Goal: Find contact information: Find contact information

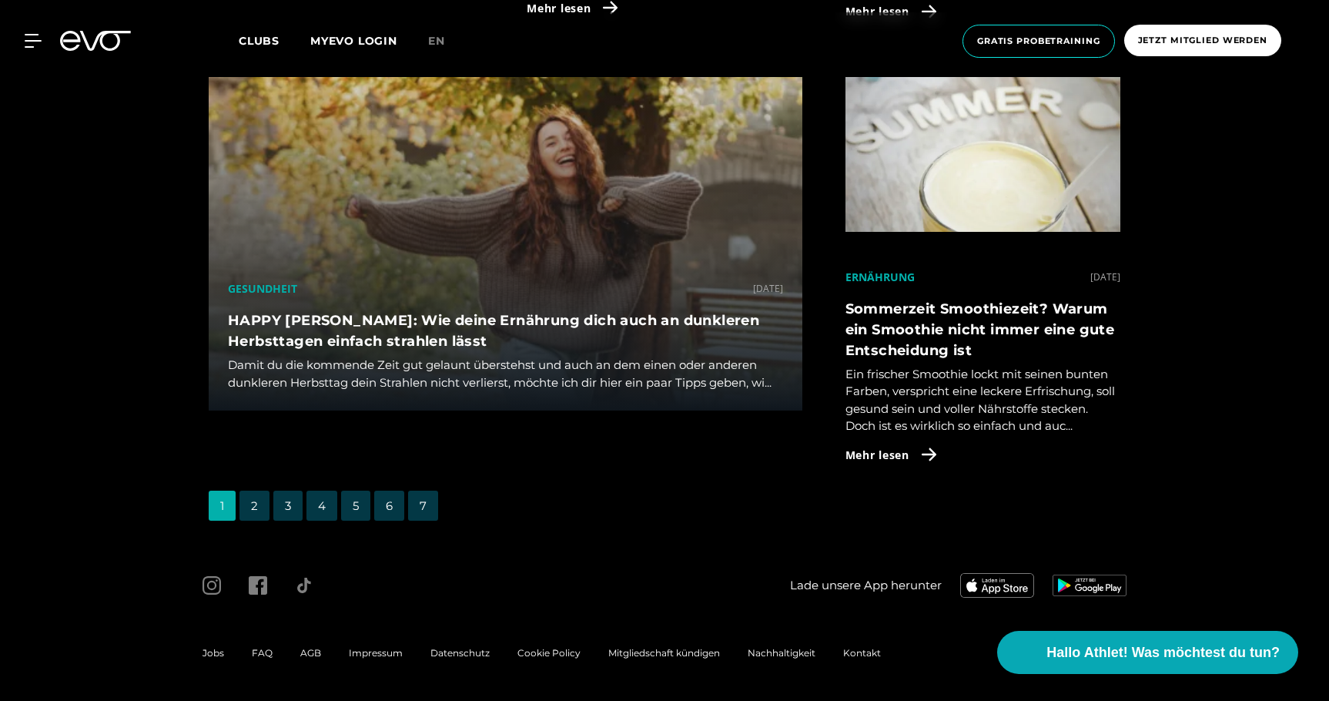
scroll to position [4158, 0]
click at [873, 654] on span "Kontakt" at bounding box center [862, 653] width 38 height 12
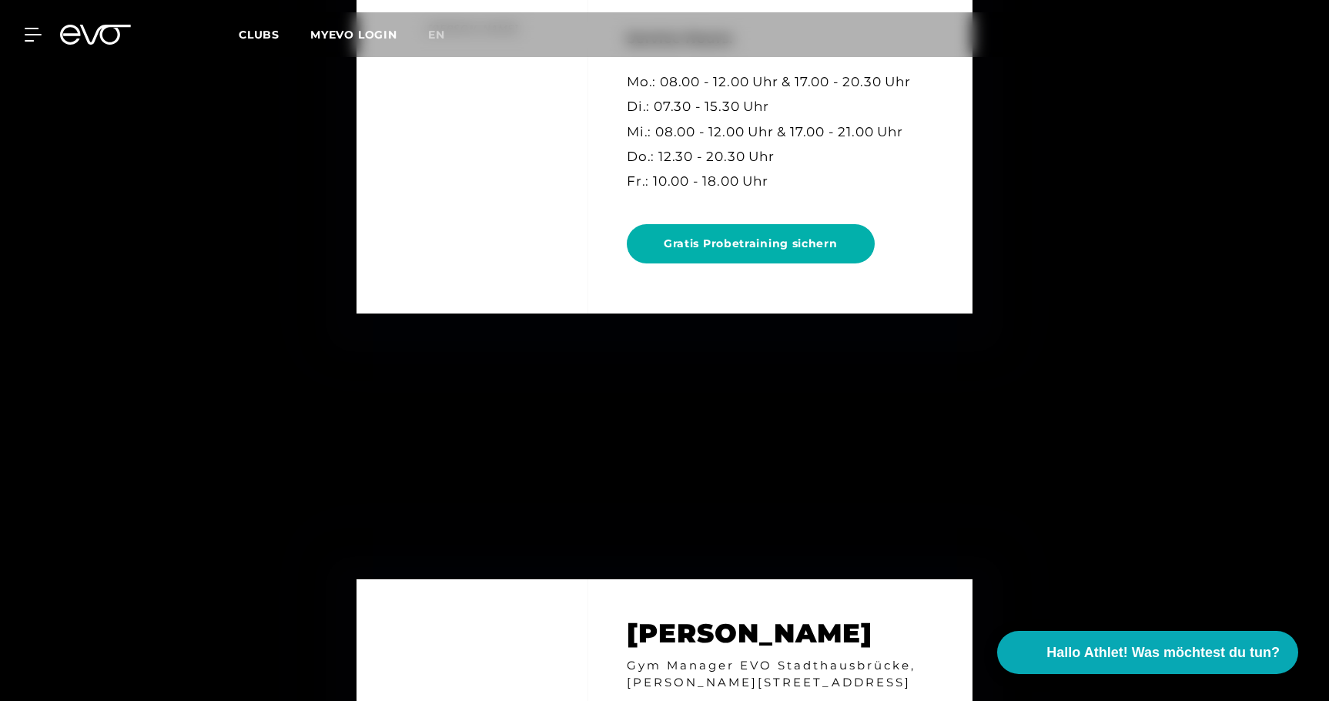
scroll to position [6825, 0]
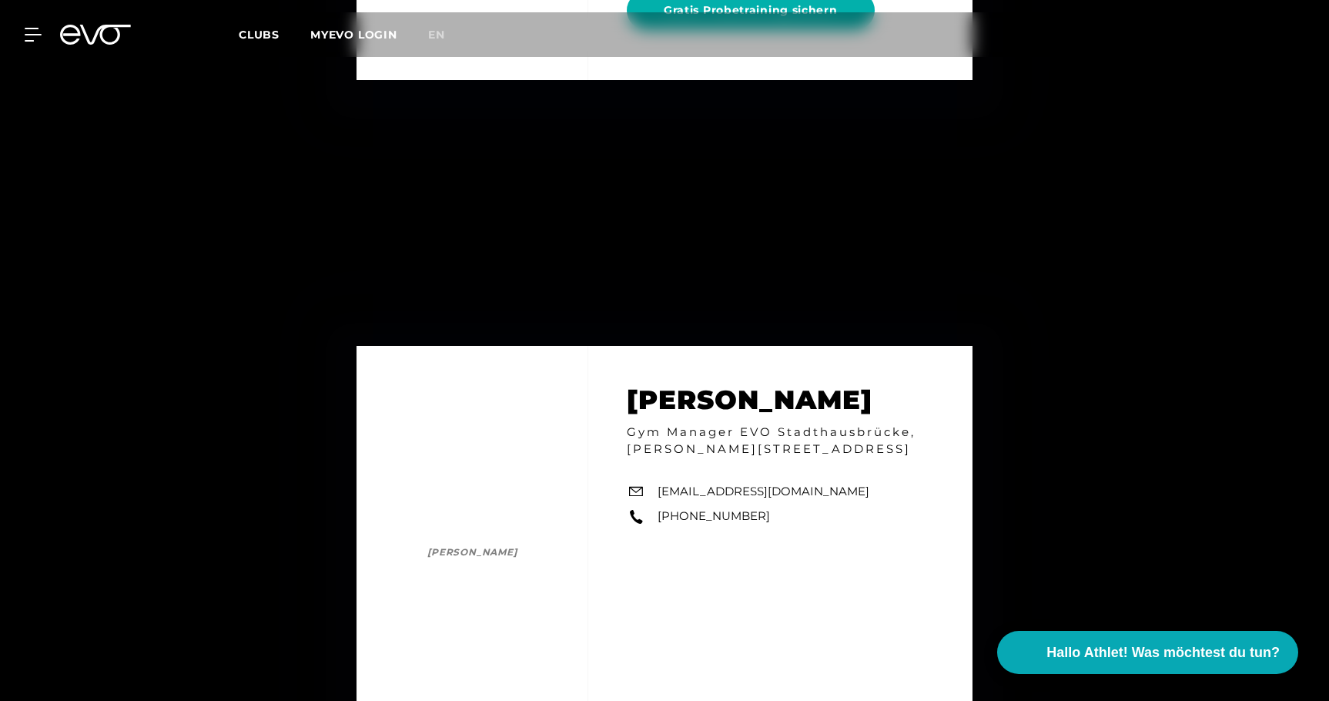
click at [29, 44] on div "MyEVO Login Über EVO Mitgliedschaften Probetraining TAGESPASS EVO Studios [GEOG…" at bounding box center [664, 34] width 1323 height 45
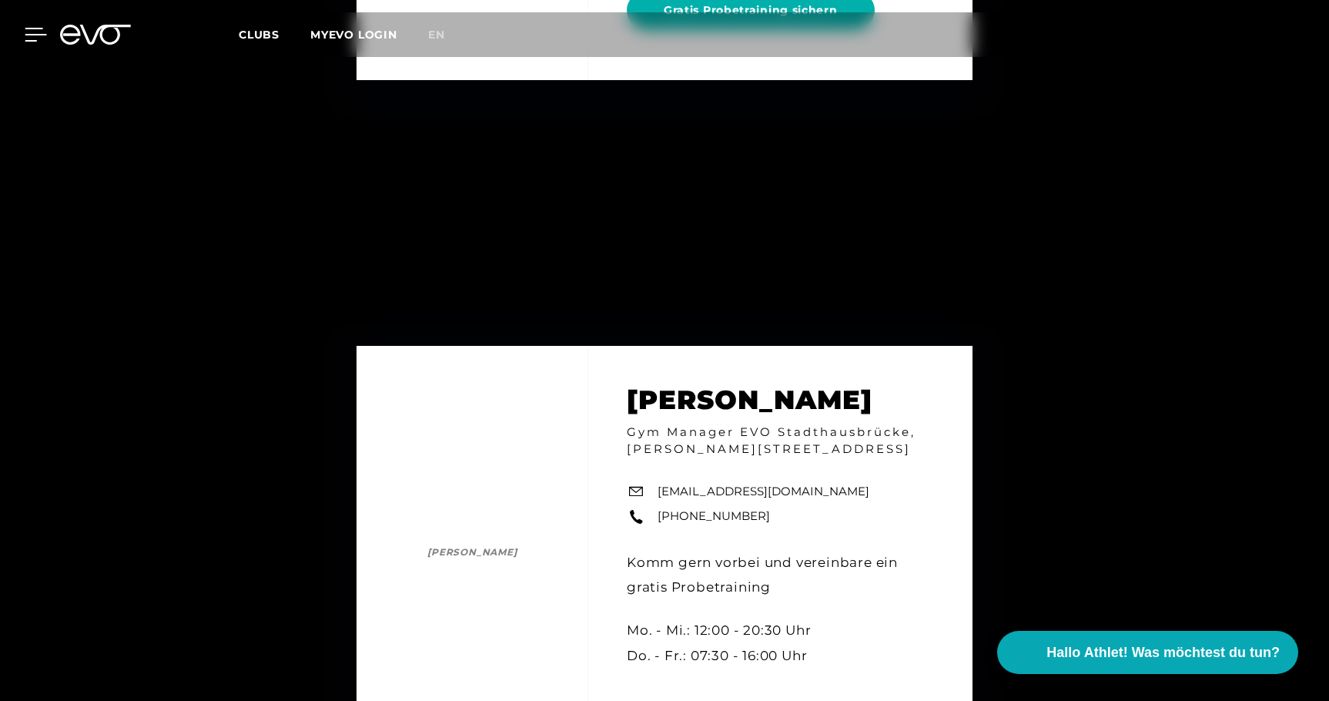
click at [32, 35] on icon at bounding box center [36, 35] width 22 height 12
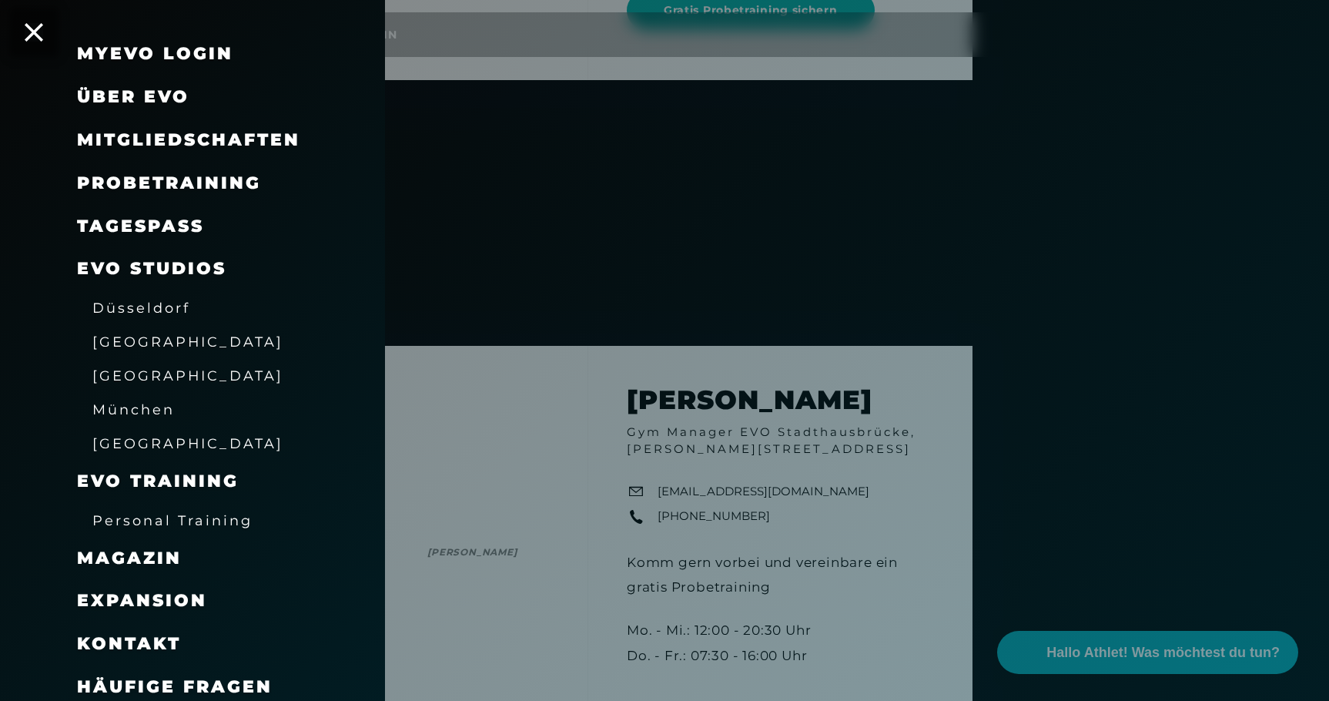
scroll to position [41, 0]
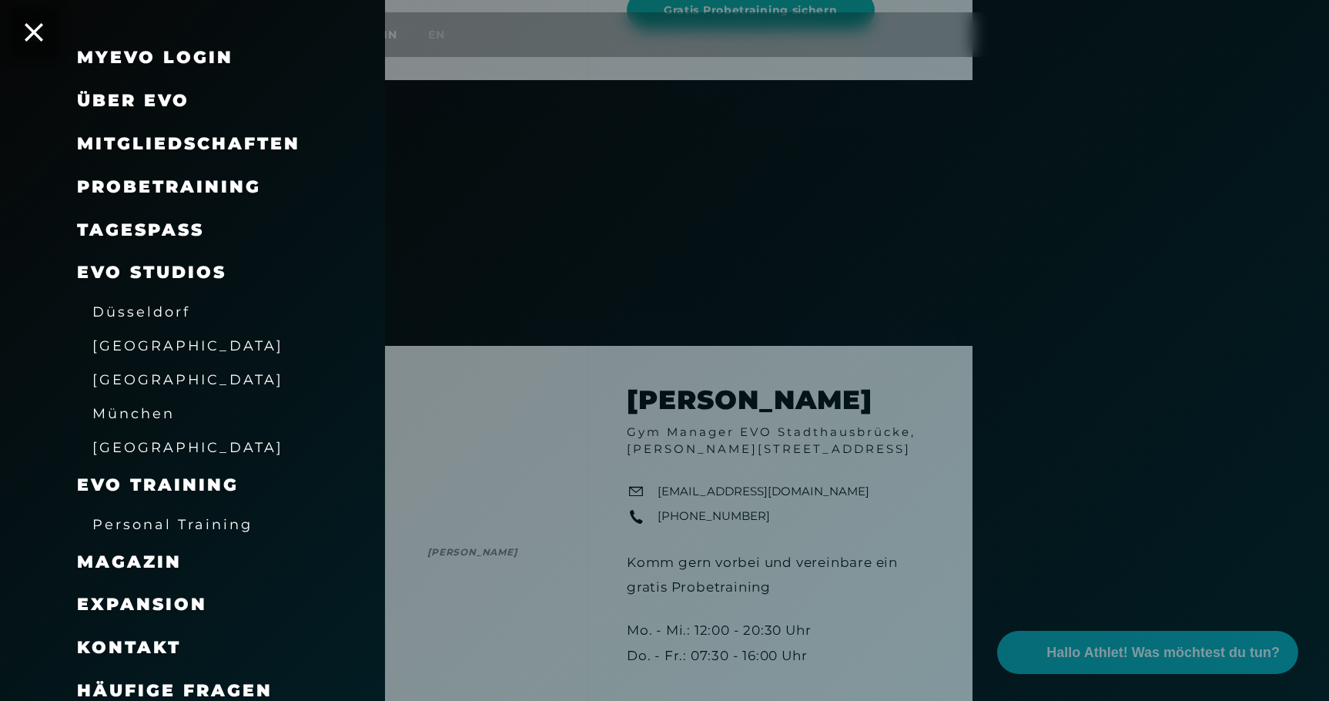
click at [161, 638] on span "Kontakt" at bounding box center [129, 647] width 104 height 21
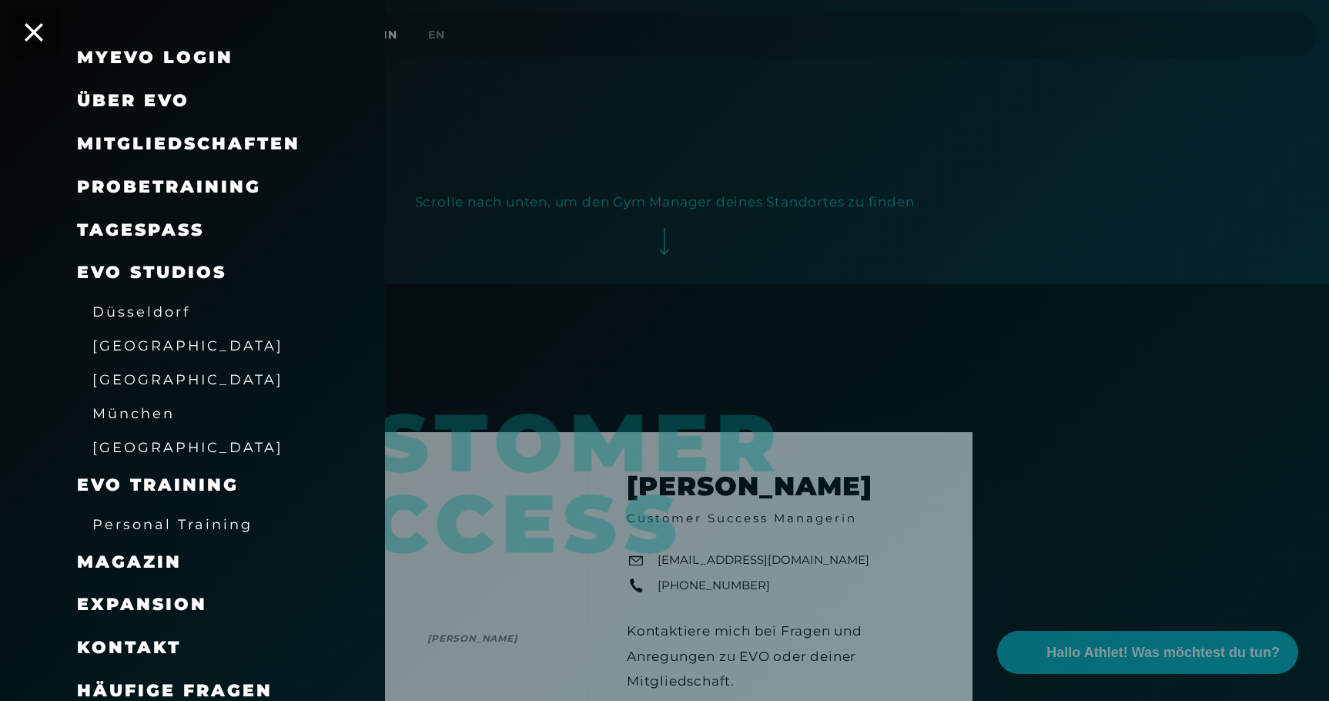
scroll to position [417, 0]
click at [181, 594] on span "Expansion" at bounding box center [142, 604] width 130 height 21
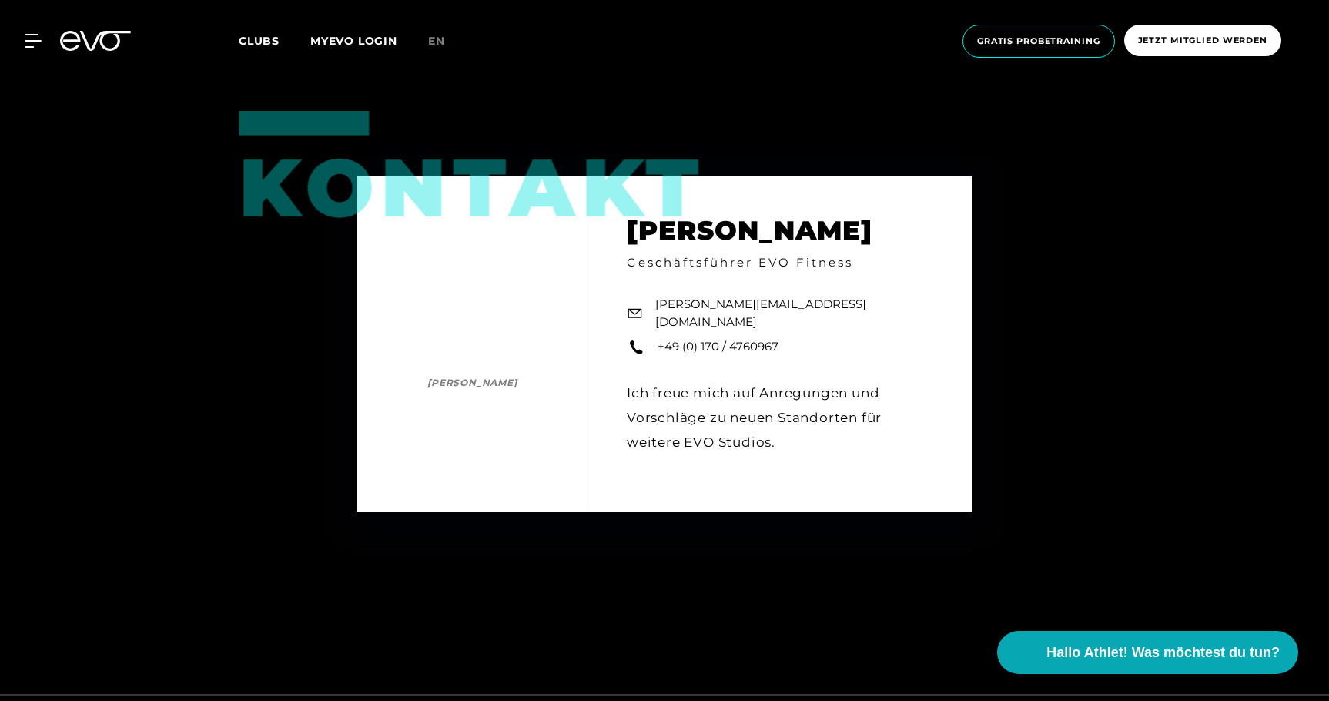
scroll to position [2281, 0]
